Goal: Use online tool/utility: Utilize a website feature to perform a specific function

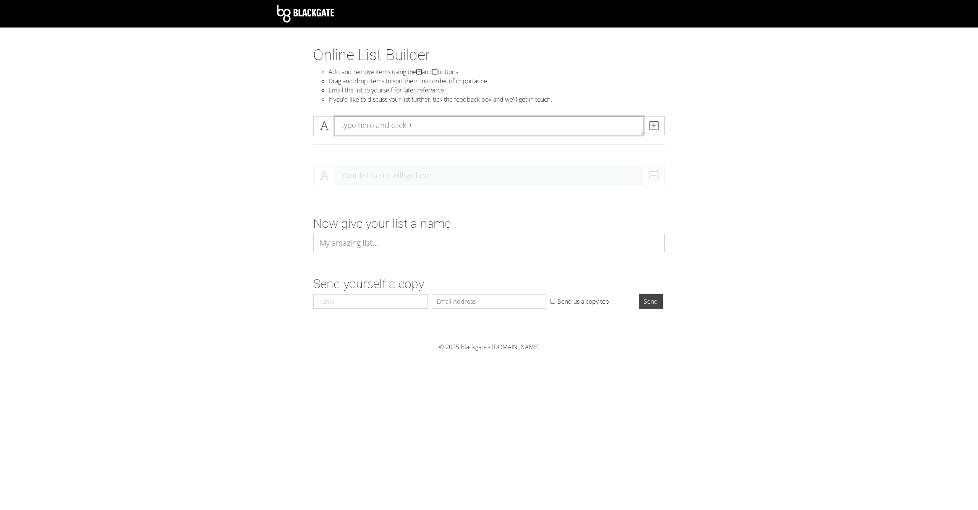
click at [423, 122] on textarea at bounding box center [489, 125] width 309 height 19
click at [257, 275] on form "Your list items will go here Now give your list a name Send yourself a copy Nam…" at bounding box center [489, 236] width 978 height 152
click at [385, 125] on textarea at bounding box center [489, 125] width 309 height 19
paste textarea "[PERSON_NAME] [PERSON_NAME] Mbeumo [PERSON_NAME] [PERSON_NAME] Eze Mitoma Semen…"
type textarea "[PERSON_NAME] [PERSON_NAME] Mbeumo [PERSON_NAME] [PERSON_NAME] Eze Mitoma Semen…"
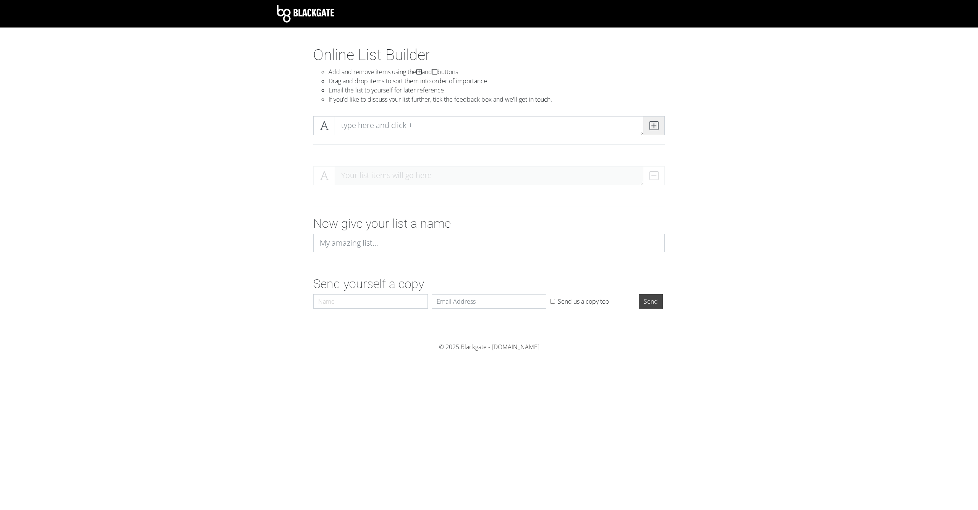
click at [653, 126] on icon at bounding box center [653, 126] width 9 height 8
click at [657, 127] on icon at bounding box center [653, 126] width 9 height 8
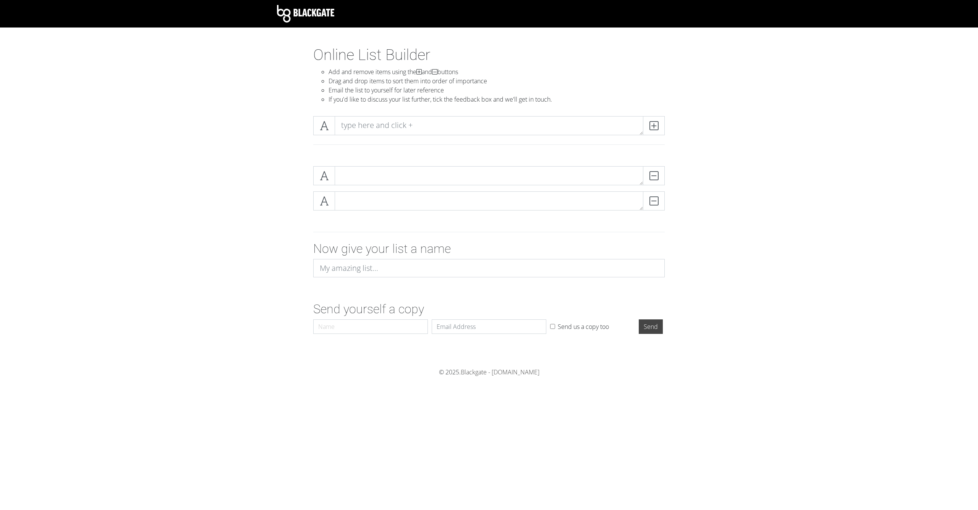
click at [242, 178] on form "DELETE DELETE Now give your list a name Send yourself a copy Name Email Send us…" at bounding box center [489, 248] width 978 height 177
click at [653, 125] on icon at bounding box center [653, 126] width 9 height 8
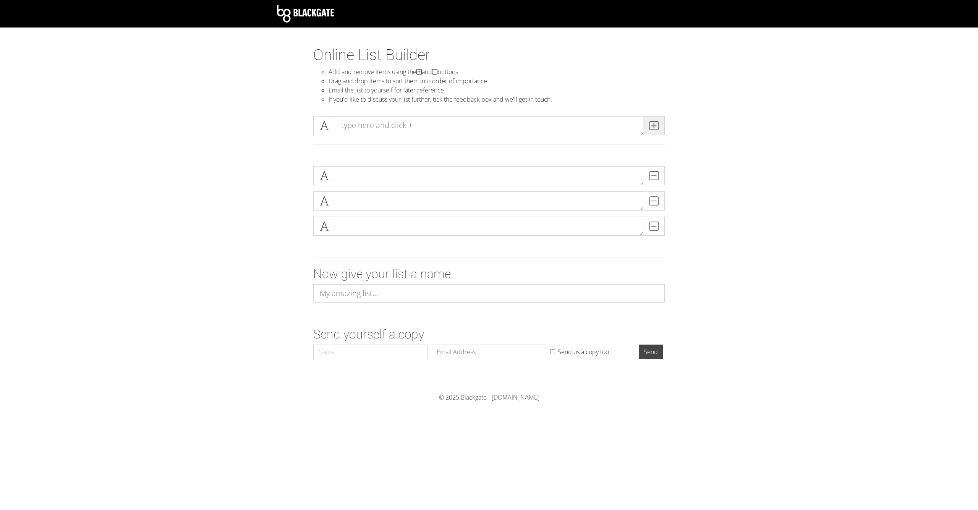
click at [653, 125] on icon at bounding box center [653, 126] width 9 height 8
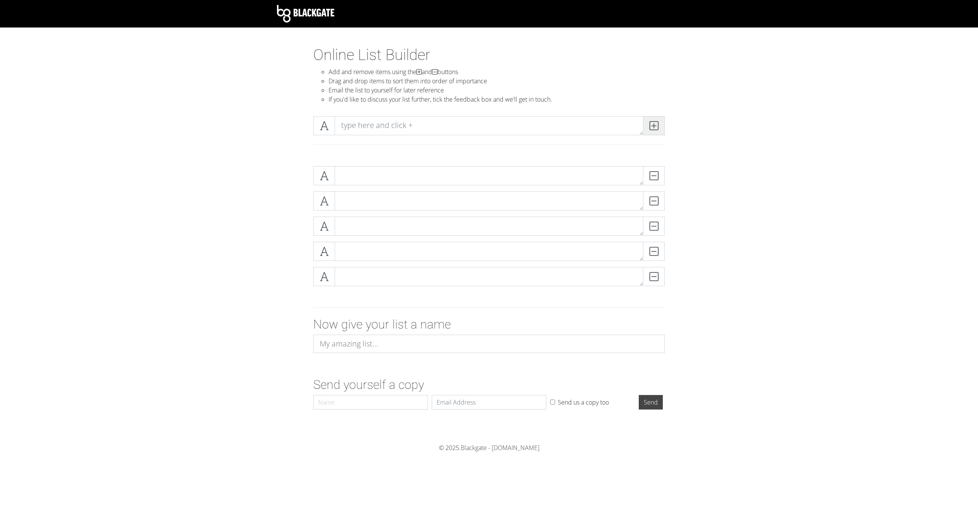
click at [653, 126] on icon at bounding box center [653, 126] width 9 height 8
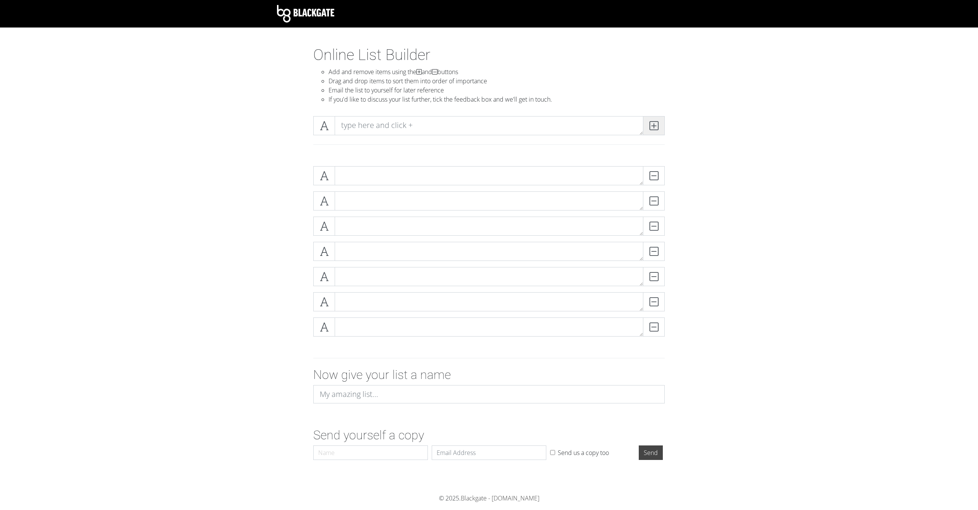
click at [653, 126] on icon at bounding box center [653, 126] width 9 height 8
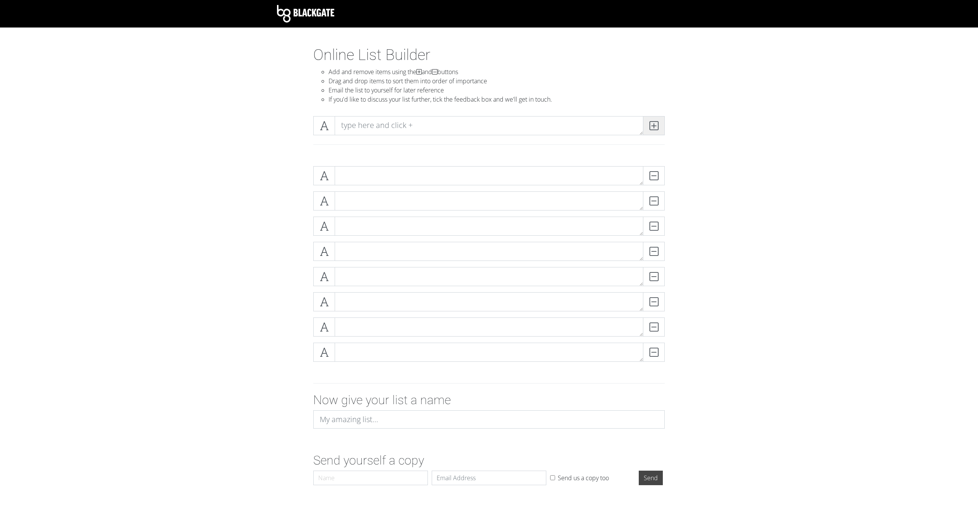
click at [653, 126] on icon at bounding box center [653, 126] width 9 height 8
click at [653, 125] on icon at bounding box center [653, 126] width 9 height 8
click at [653, 126] on icon at bounding box center [653, 126] width 9 height 8
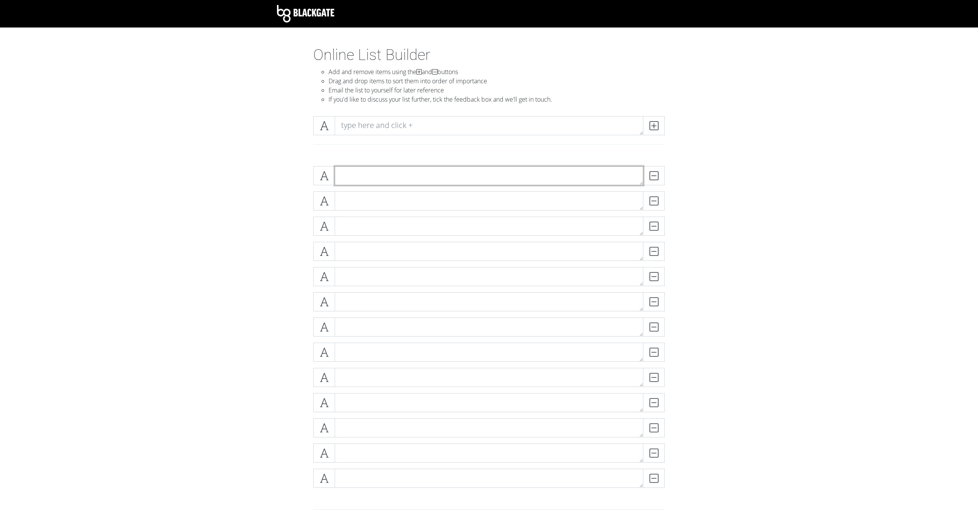
drag, startPoint x: 375, startPoint y: 185, endPoint x: 374, endPoint y: 173, distance: 11.5
click at [375, 184] on textarea at bounding box center [489, 175] width 309 height 19
paste textarea "[PERSON_NAME]"
type textarea "[PERSON_NAME]"
click at [365, 202] on textarea at bounding box center [489, 200] width 309 height 19
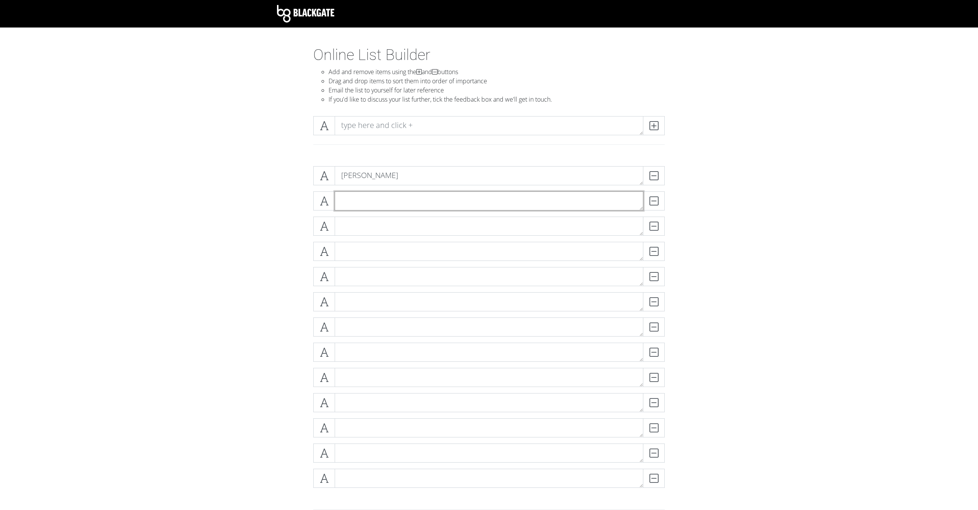
paste textarea "[PERSON_NAME]"
type textarea "[PERSON_NAME]"
click at [382, 226] on textarea at bounding box center [489, 226] width 309 height 19
paste textarea "Saka"
type textarea "Saka"
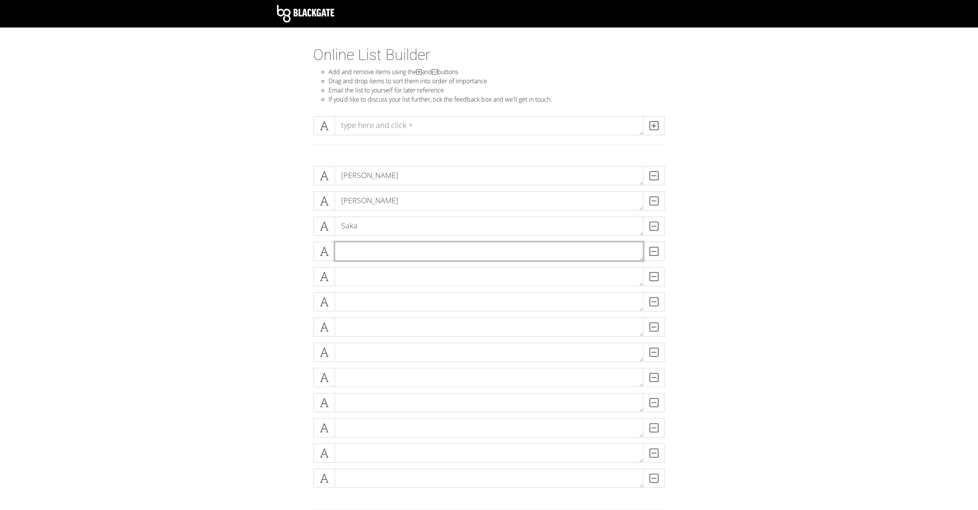
click at [400, 242] on textarea at bounding box center [489, 251] width 309 height 19
paste textarea "[PERSON_NAME]"
type textarea "[PERSON_NAME]"
click at [394, 280] on textarea at bounding box center [489, 276] width 309 height 19
paste textarea "Mbeumo"
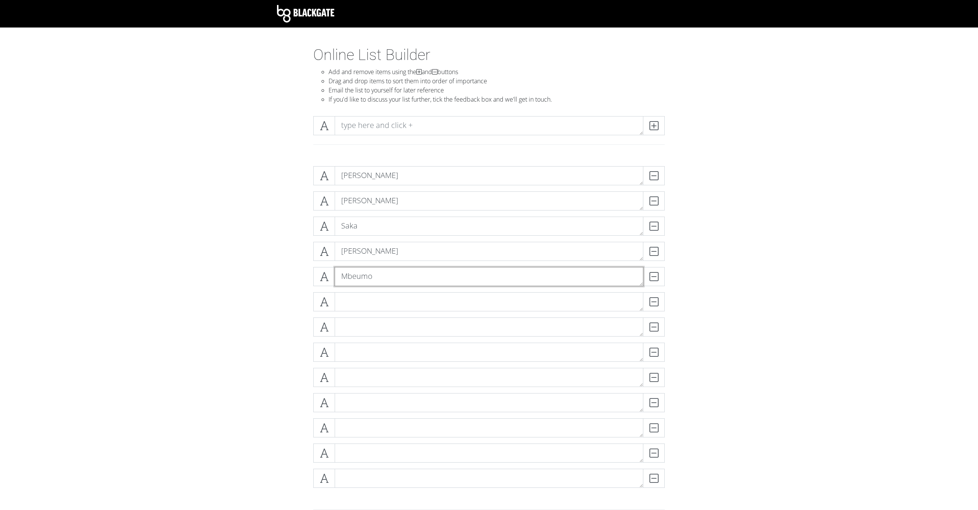
type textarea "Mbeumo"
paste textarea "[PERSON_NAME]"
type textarea "[PERSON_NAME]"
paste textarea "[PERSON_NAME]"
type textarea "[PERSON_NAME]"
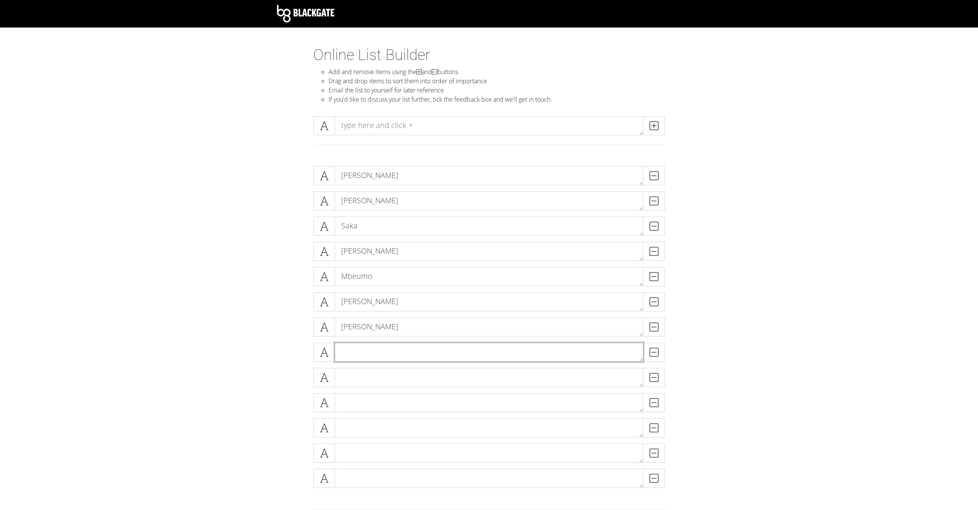
click at [382, 348] on textarea at bounding box center [489, 352] width 309 height 19
paste textarea "Eze"
type textarea "Eze"
click at [376, 379] on textarea at bounding box center [489, 377] width 309 height 19
paste textarea "Mitoma"
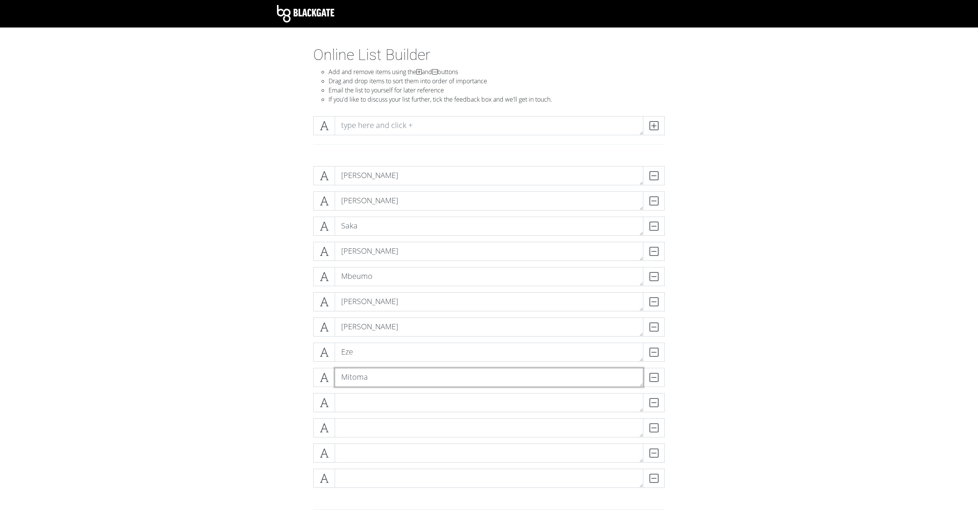
type textarea "Mitoma"
click at [257, 326] on form "[PERSON_NAME] [PERSON_NAME] DELETE Saka DELETE [PERSON_NAME] Mbeumo DELETE [PER…" at bounding box center [489, 387] width 978 height 455
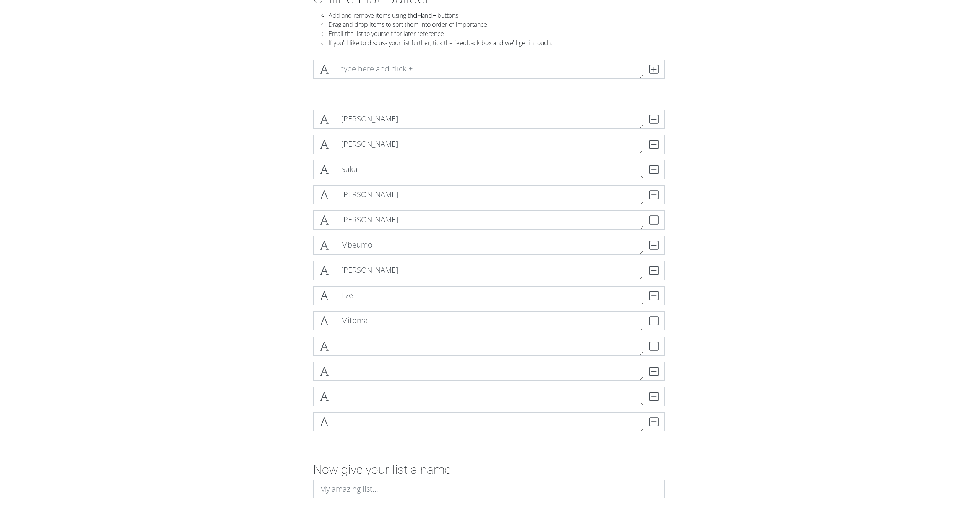
scroll to position [57, 0]
drag, startPoint x: 399, startPoint y: 326, endPoint x: 640, endPoint y: 330, distance: 241.1
click at [640, 330] on textarea "Mitoma" at bounding box center [489, 320] width 309 height 19
click at [637, 313] on textarea "Mitoma" at bounding box center [489, 320] width 309 height 19
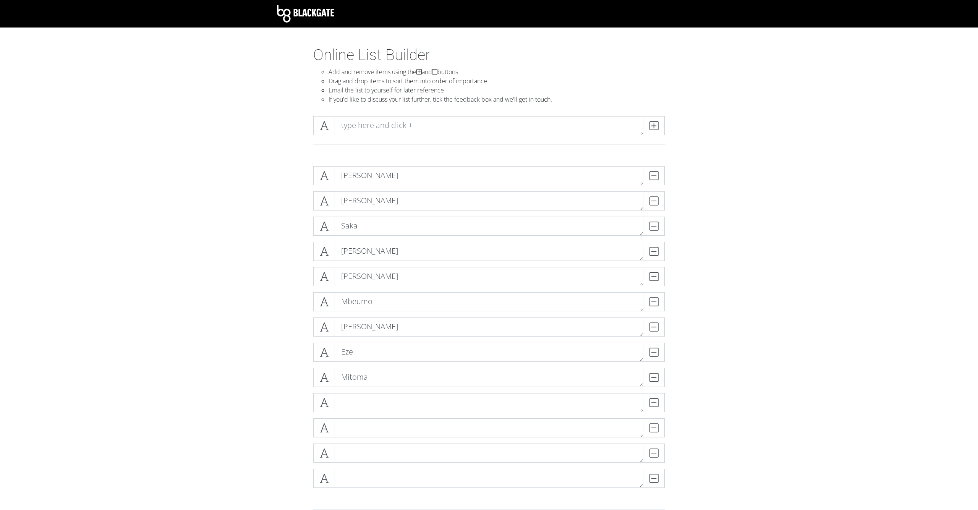
scroll to position [0, 0]
drag, startPoint x: 366, startPoint y: 147, endPoint x: 368, endPoint y: 175, distance: 27.6
click at [368, 175] on section "Online List Builder Add and remove items using the and buttons Drag and drop it…" at bounding box center [489, 345] width 978 height 599
click at [234, 165] on form "[PERSON_NAME] [PERSON_NAME] DELETE Saka DELETE [PERSON_NAME] [PERSON_NAME] DELE…" at bounding box center [489, 387] width 978 height 455
